Goal: Transaction & Acquisition: Book appointment/travel/reservation

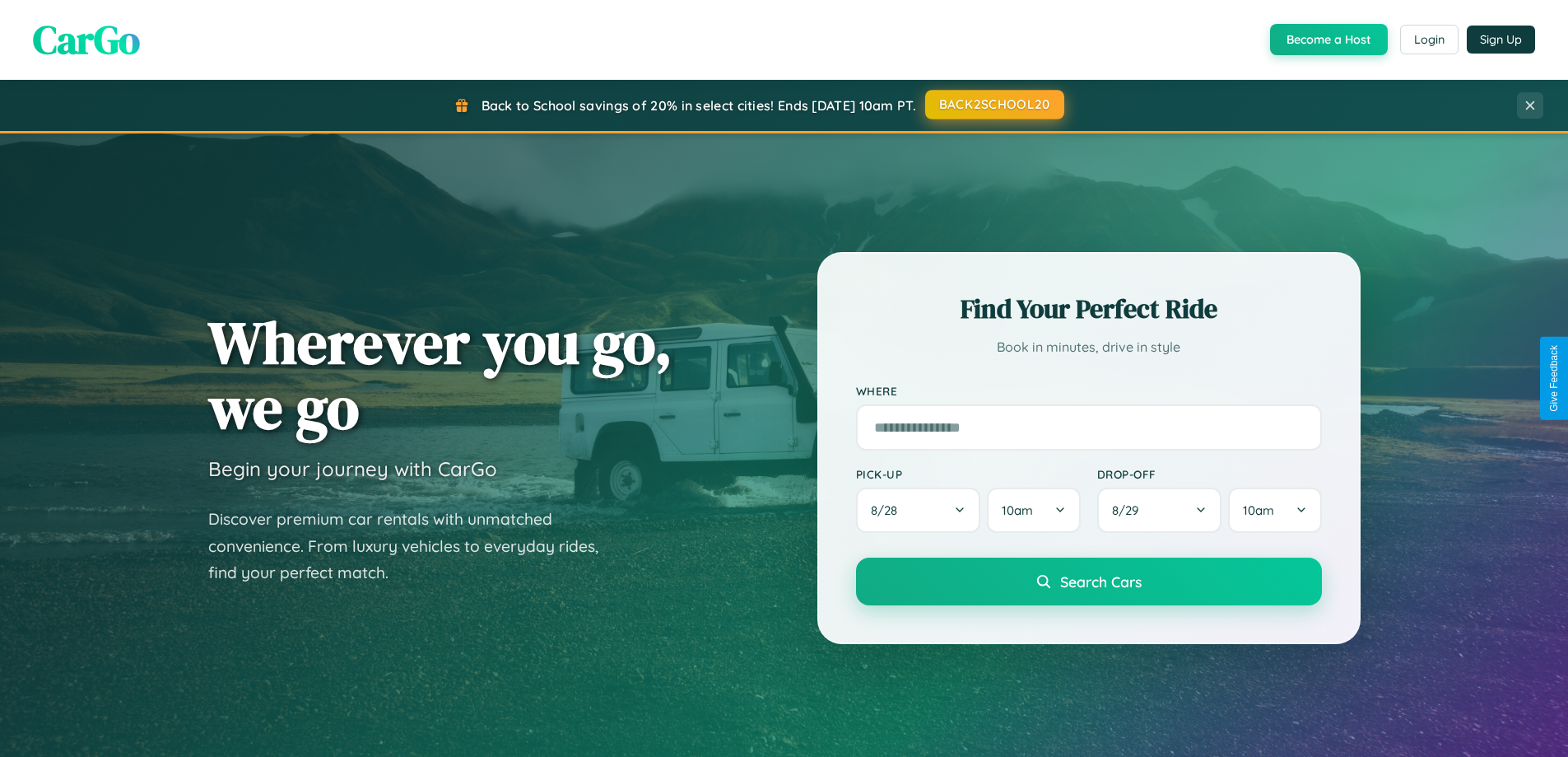
click at [994, 105] on button "BACK2SCHOOL20" at bounding box center [995, 105] width 139 height 29
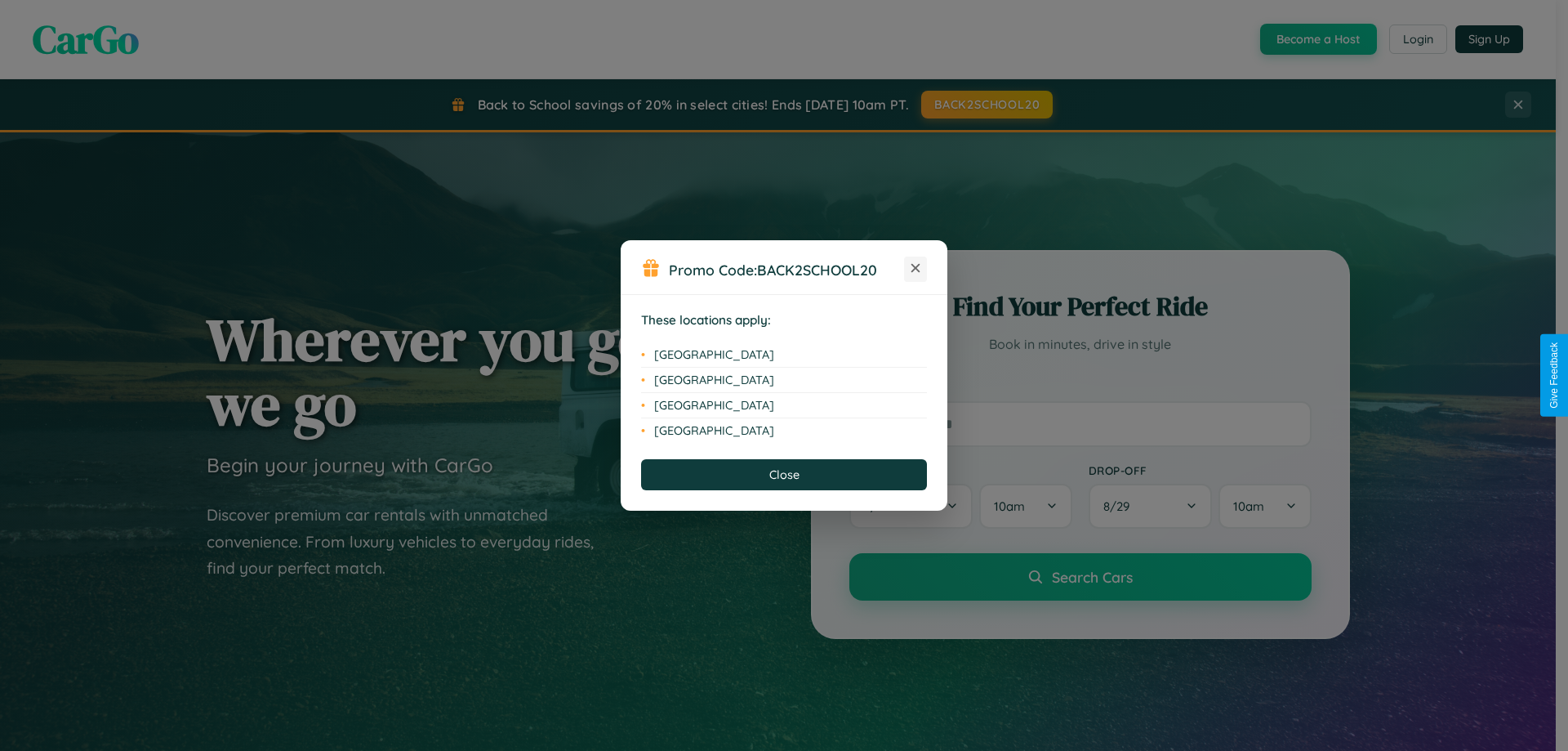
click at [915, 268] on icon at bounding box center [915, 268] width 9 height 9
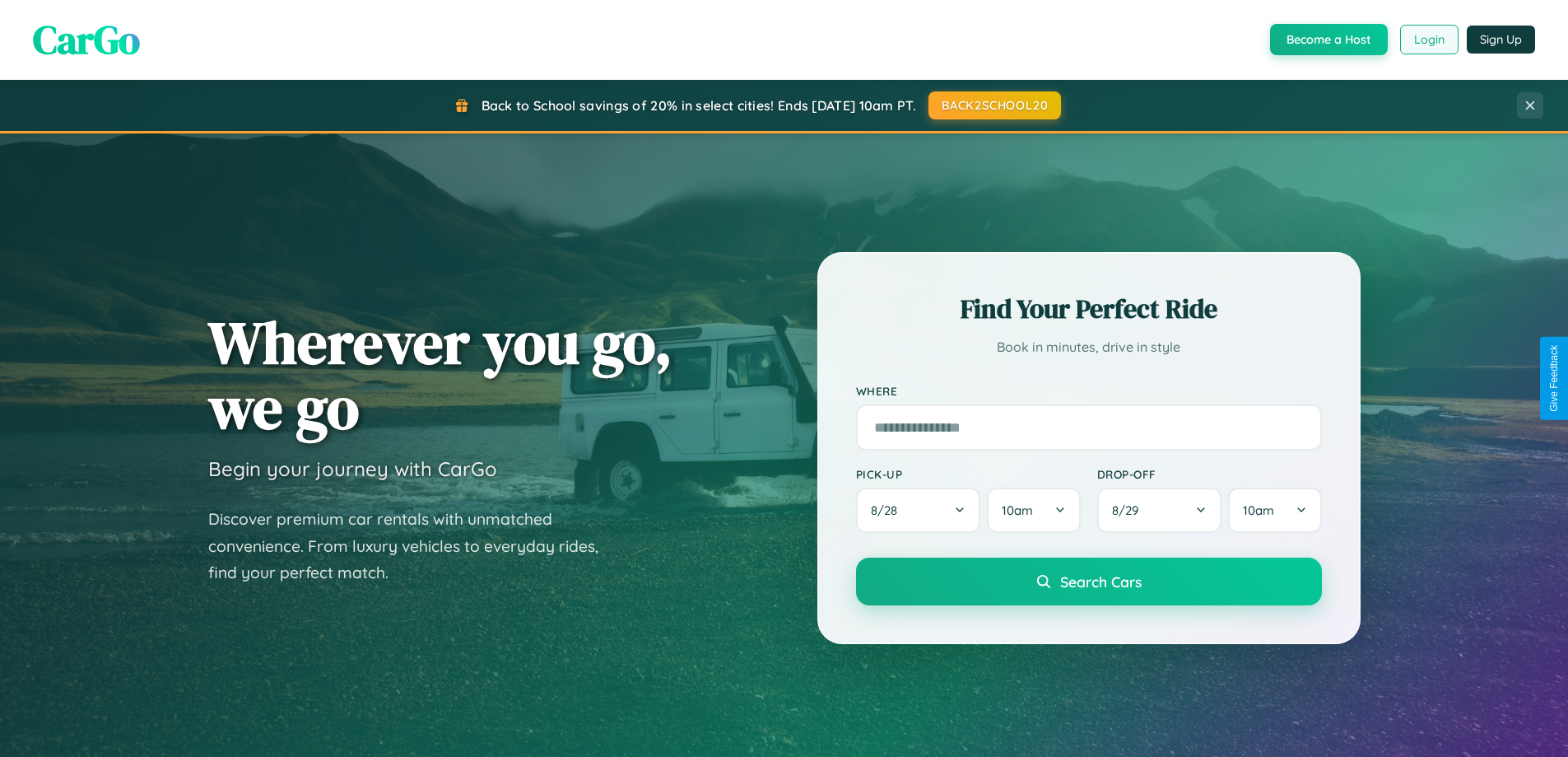
click at [1428, 39] on button "Login" at bounding box center [1429, 39] width 59 height 29
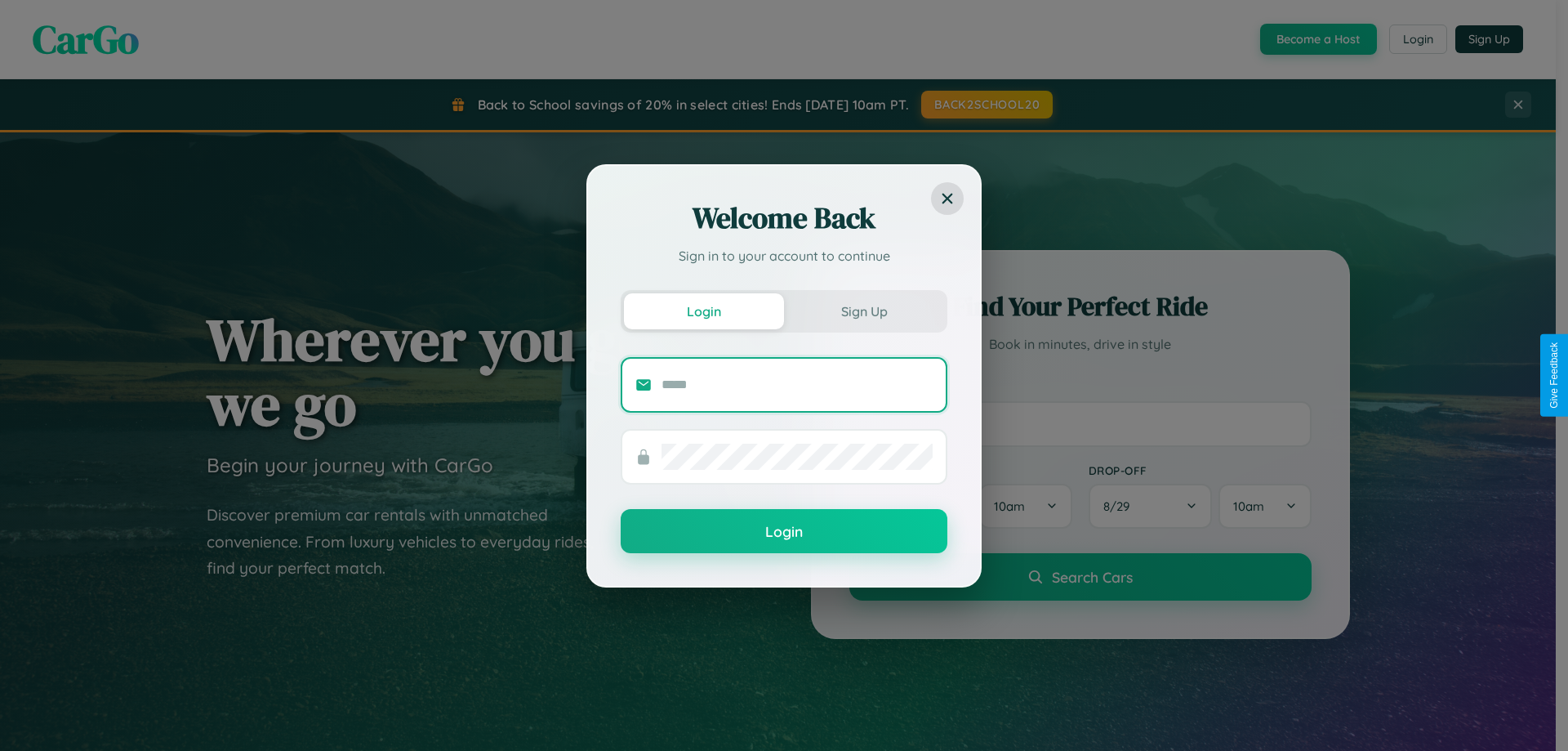
click at [798, 384] on input "text" at bounding box center [797, 384] width 271 height 26
type input "**********"
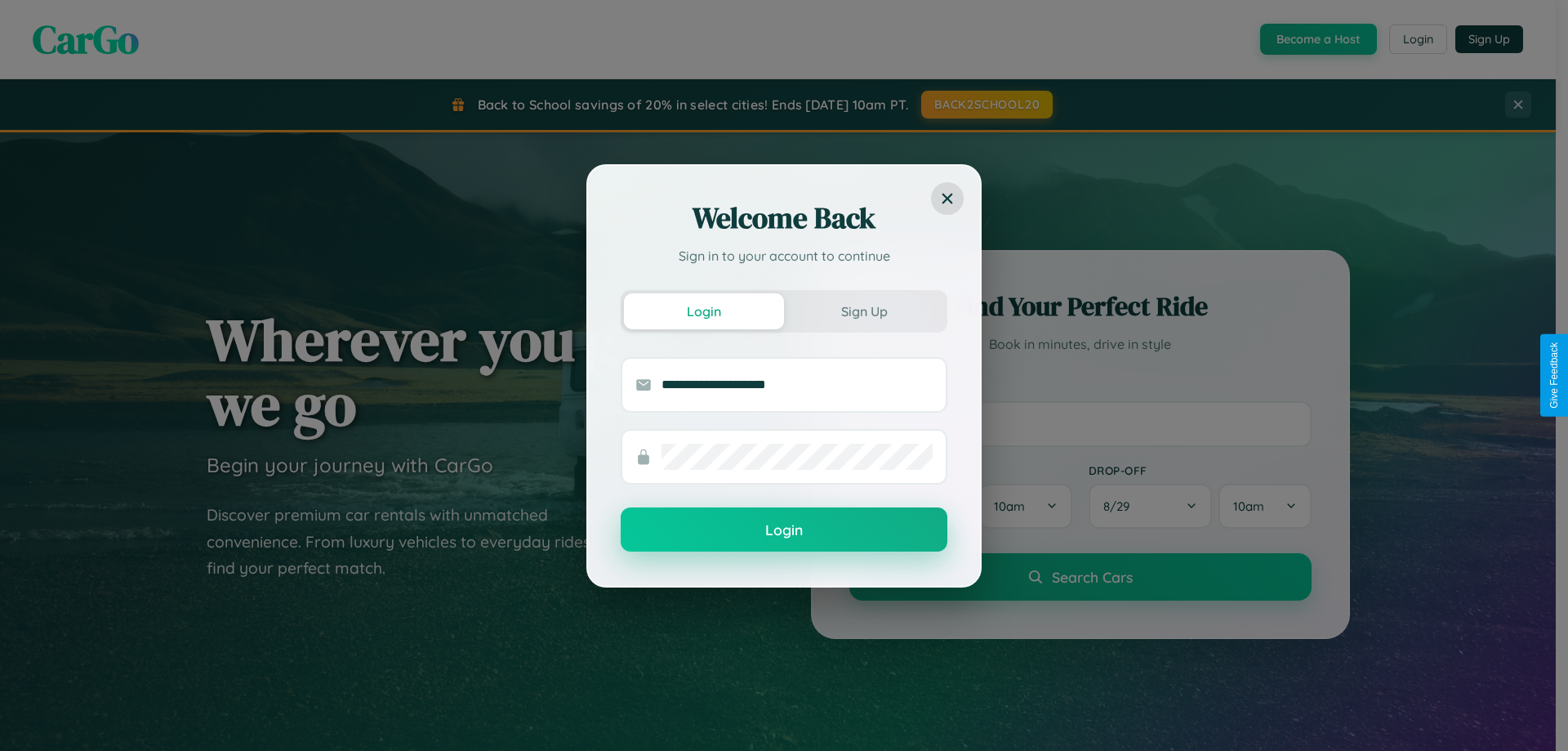
click at [784, 530] on button "Login" at bounding box center [784, 529] width 327 height 44
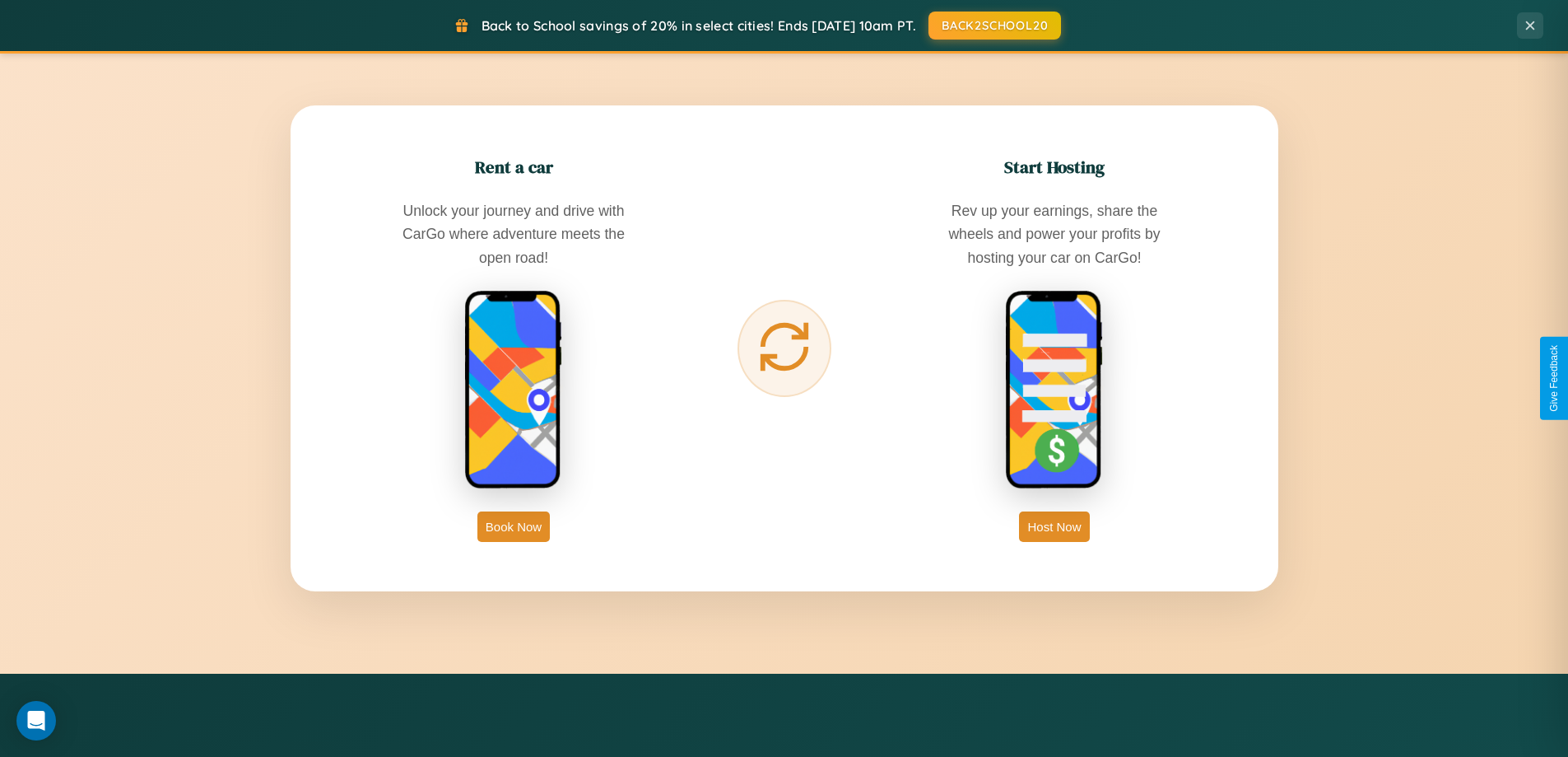
scroll to position [2646, 0]
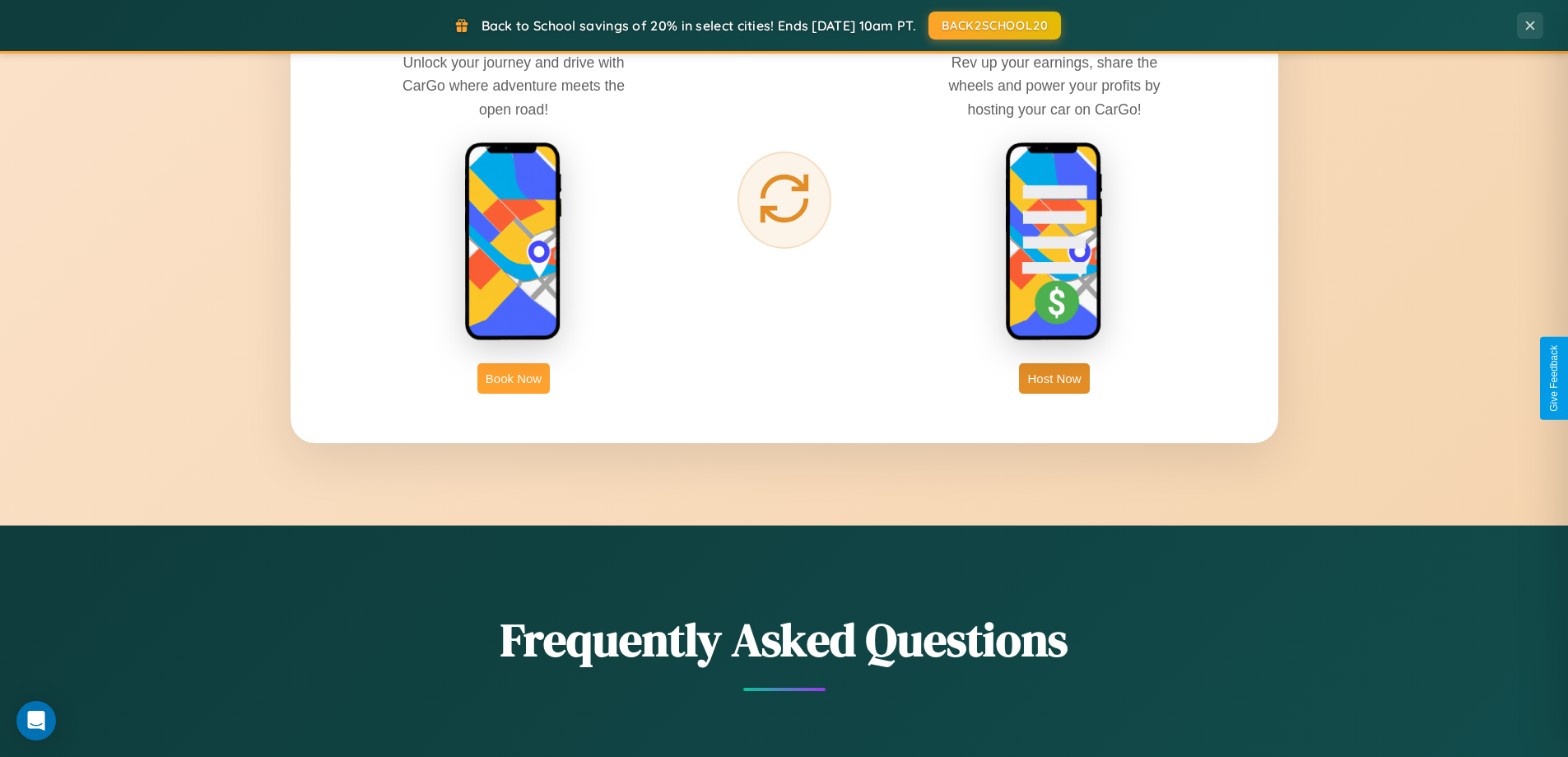
click at [514, 378] on button "Book Now" at bounding box center [514, 378] width 73 height 30
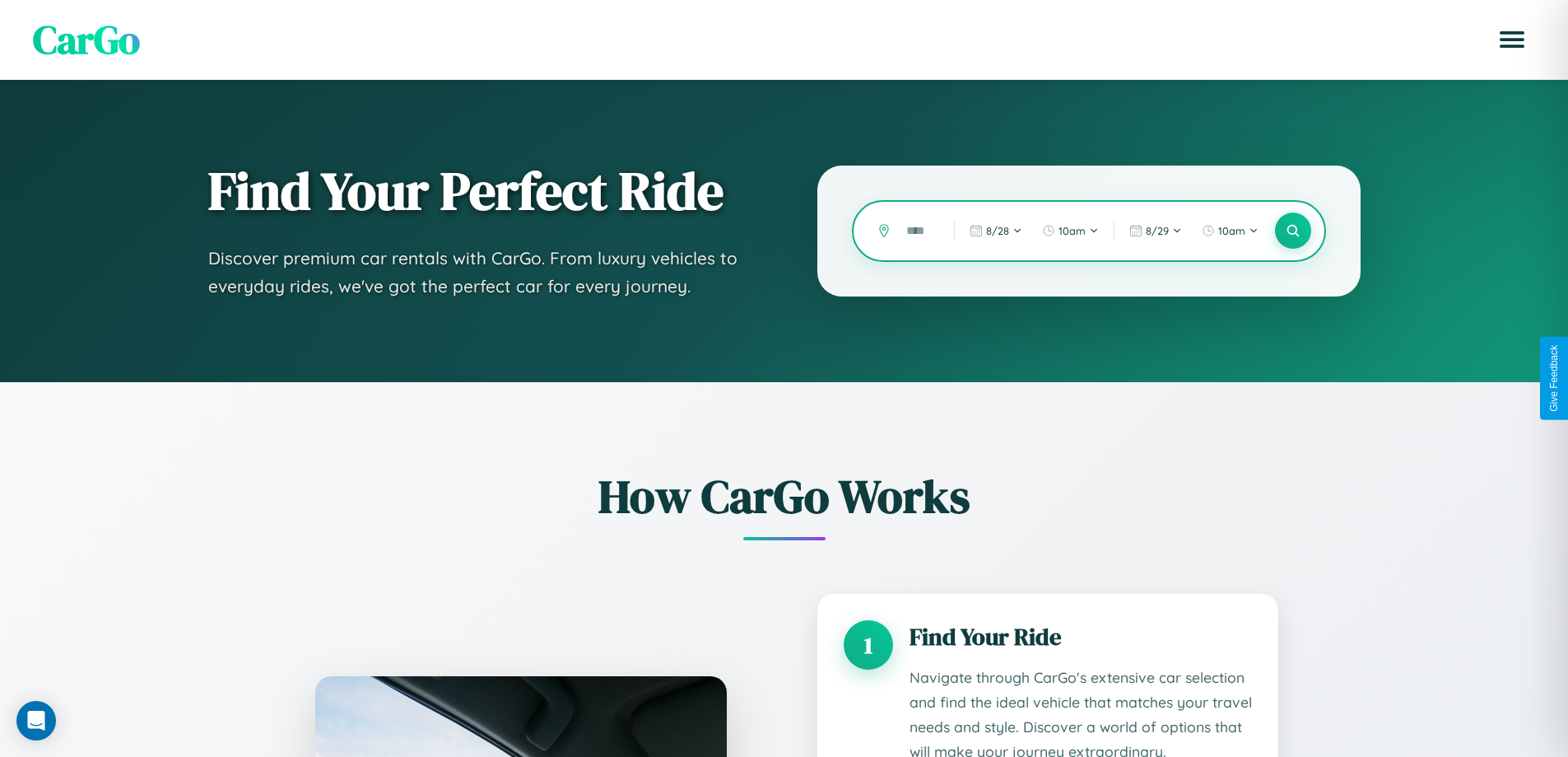
click at [917, 230] on input "text" at bounding box center [917, 230] width 39 height 28
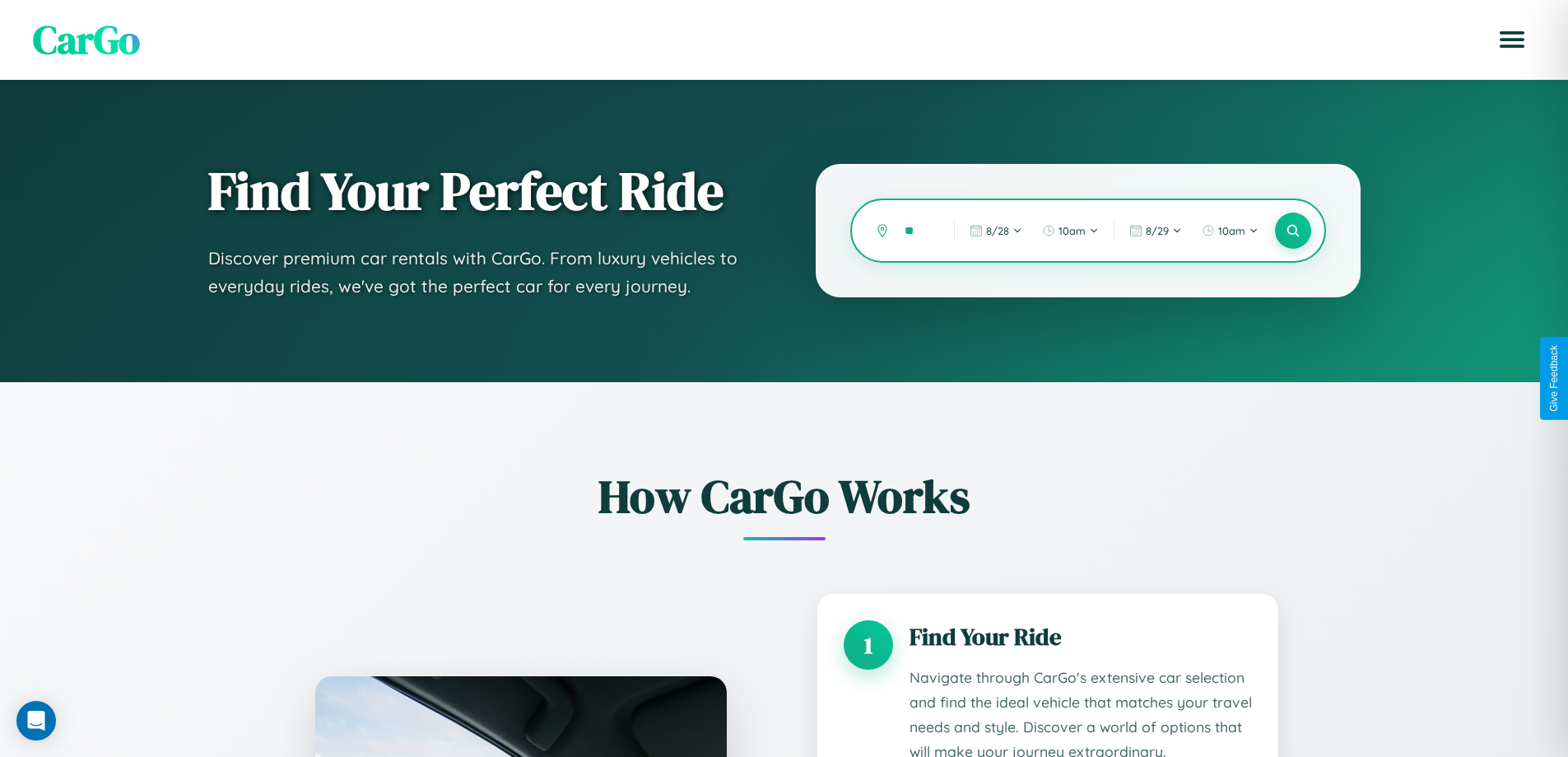
type input "*"
type input "*********"
click at [1292, 230] on icon at bounding box center [1293, 231] width 16 height 16
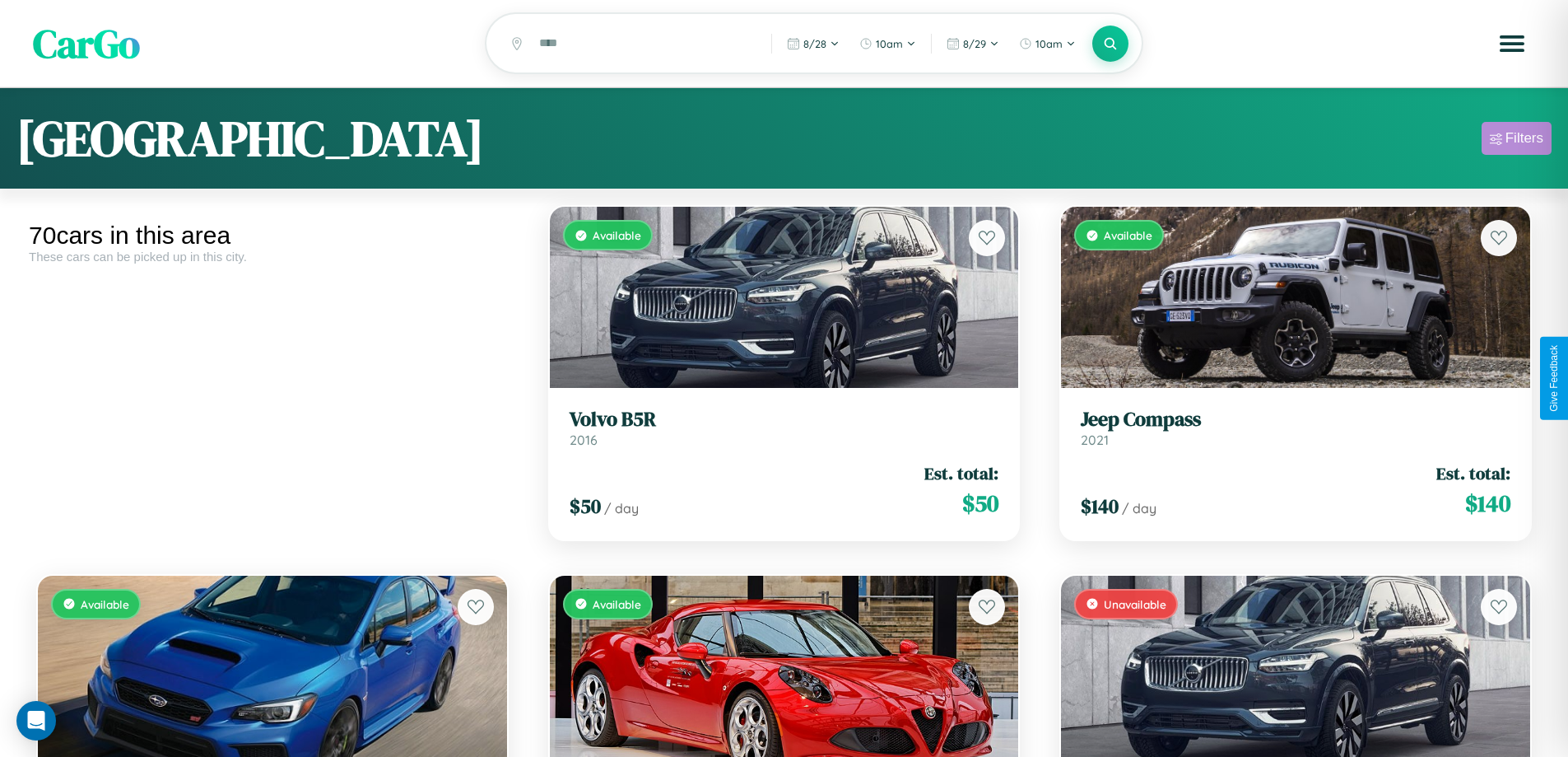
click at [1516, 141] on div "Filters" at bounding box center [1524, 138] width 38 height 17
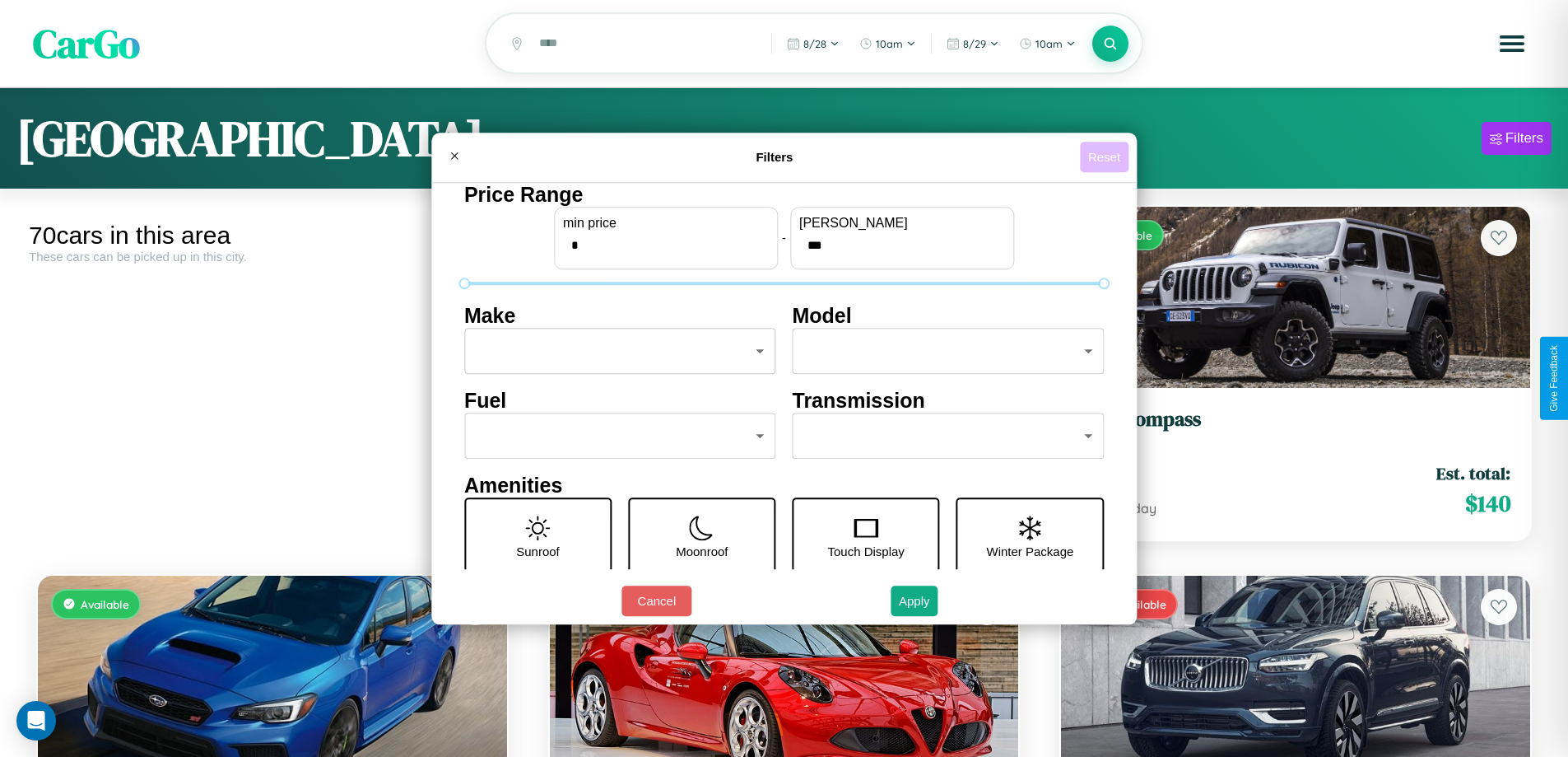
click at [1106, 157] on button "Reset" at bounding box center [1104, 156] width 49 height 30
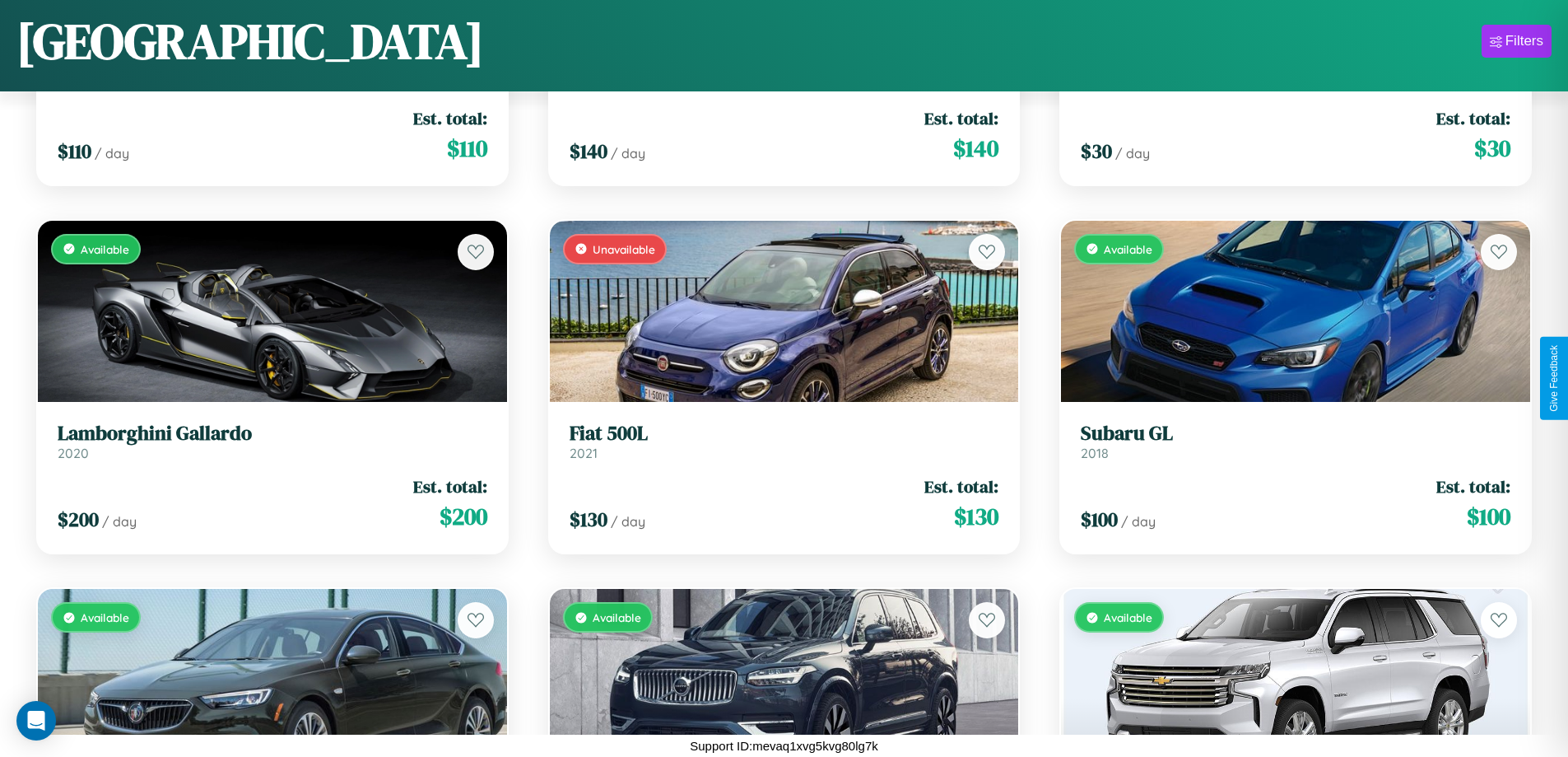
scroll to position [2075, 0]
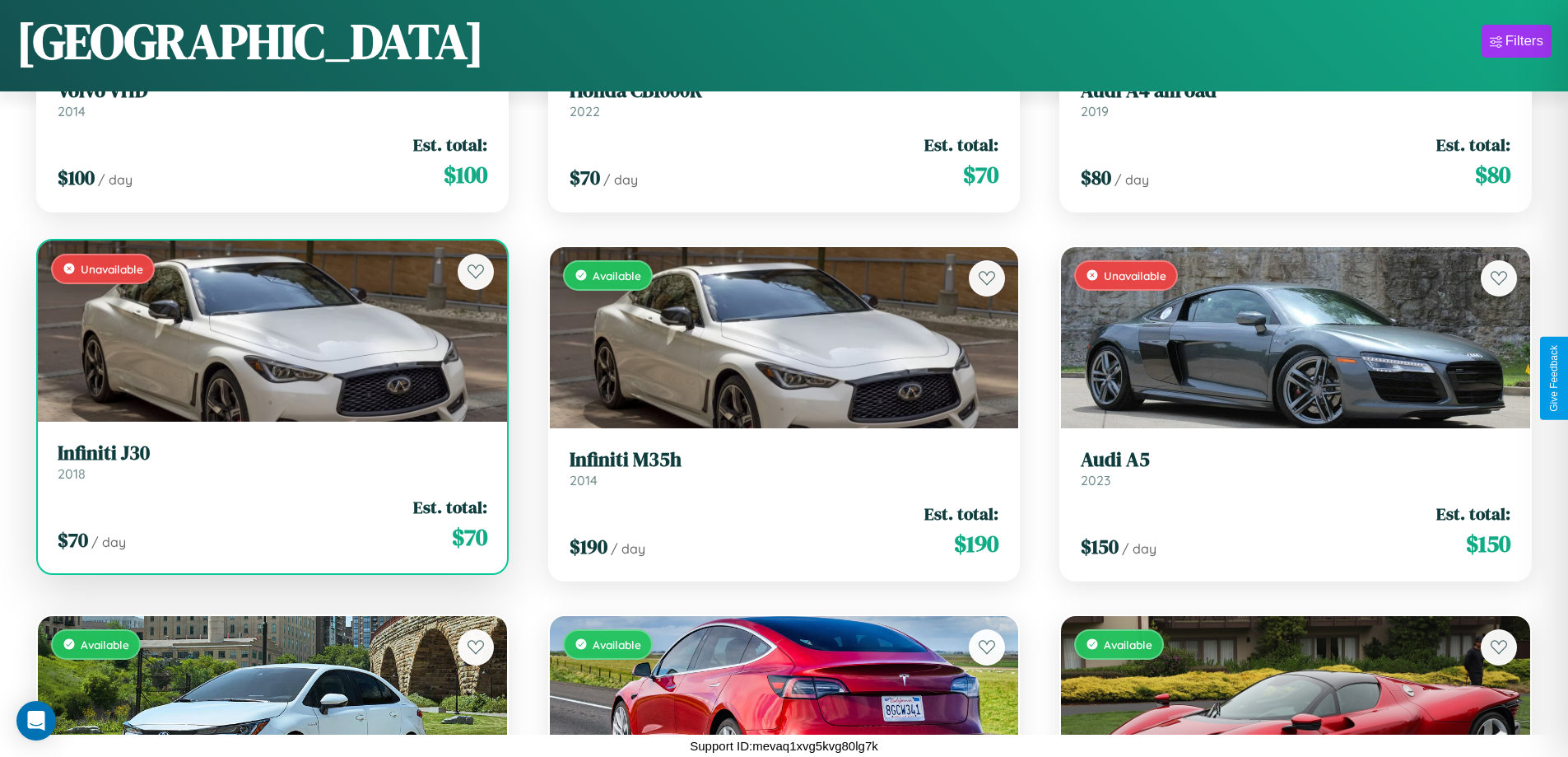
click at [270, 461] on h3 "Infiniti J30" at bounding box center [272, 453] width 429 height 24
